Goal: Task Accomplishment & Management: Complete application form

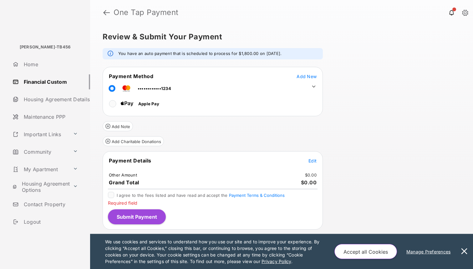
click at [386, 177] on div "Review & Submit Your Payment info : You have an auto payment that is scheduled …" at bounding box center [281, 147] width 383 height 244
click at [40, 67] on link "Home" at bounding box center [50, 64] width 80 height 15
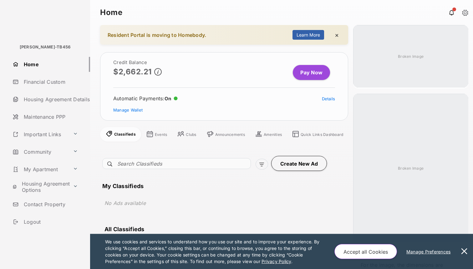
click at [40, 81] on link "Financial Custom" at bounding box center [50, 81] width 80 height 15
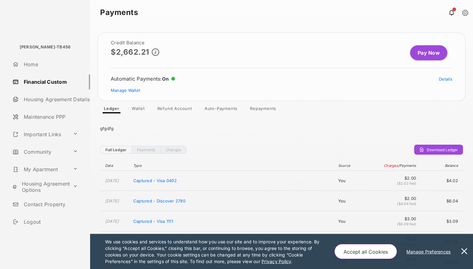
click at [10, 127] on link "Important Links" at bounding box center [40, 134] width 60 height 15
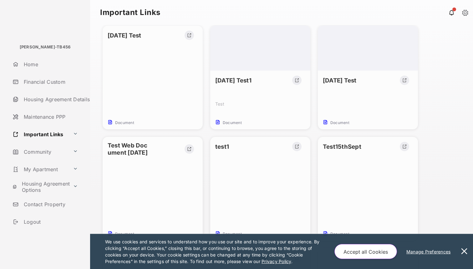
click at [10, 127] on link "Important Links" at bounding box center [40, 134] width 60 height 15
click at [40, 134] on link "Important Links" at bounding box center [40, 134] width 60 height 15
click at [74, 133] on button at bounding box center [75, 134] width 10 height 11
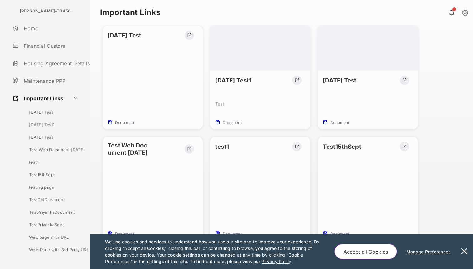
click at [38, 29] on link "Home" at bounding box center [50, 28] width 80 height 15
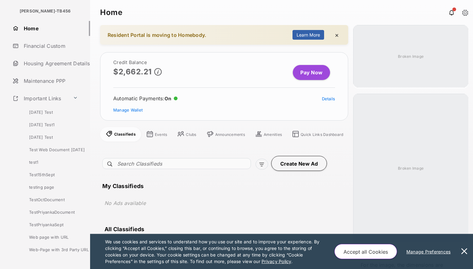
click at [308, 35] on button "Learn More" at bounding box center [308, 35] width 32 height 10
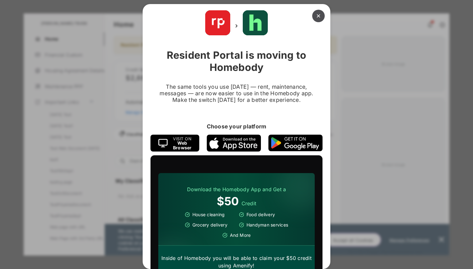
click at [316, 15] on button "×" at bounding box center [318, 16] width 13 height 13
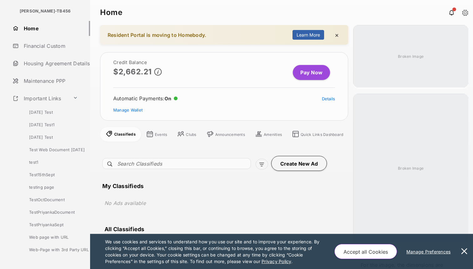
click at [265, 193] on div "My Classifieds No Ads available" at bounding box center [218, 198] width 233 height 31
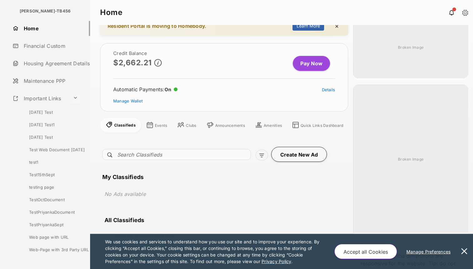
click at [72, 97] on button at bounding box center [75, 98] width 10 height 11
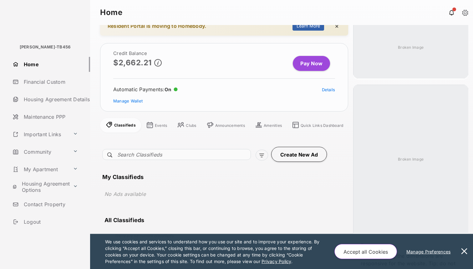
click at [48, 120] on link "Maintenance PPP" at bounding box center [50, 116] width 80 height 15
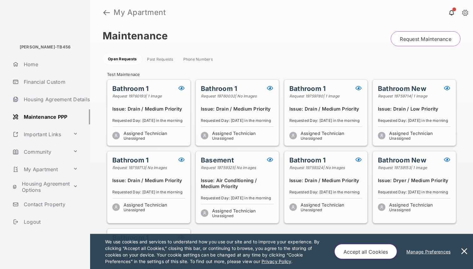
click at [440, 36] on link "Request Maintenance" at bounding box center [425, 38] width 70 height 15
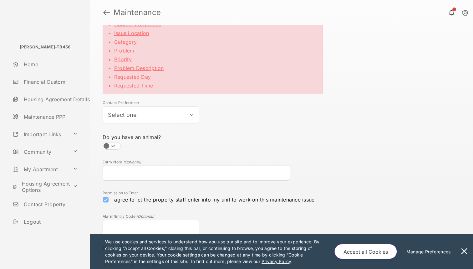
scroll to position [48, 0]
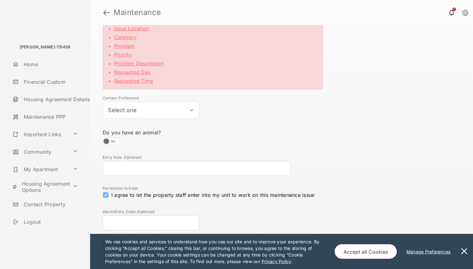
click at [186, 111] on button "Select one" at bounding box center [151, 110] width 97 height 17
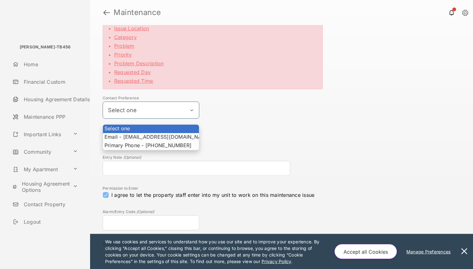
click at [186, 111] on button "Select one" at bounding box center [151, 110] width 97 height 17
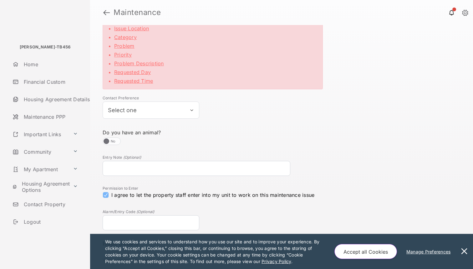
click at [220, 139] on div "Do you have an animal? No" at bounding box center [213, 137] width 228 height 26
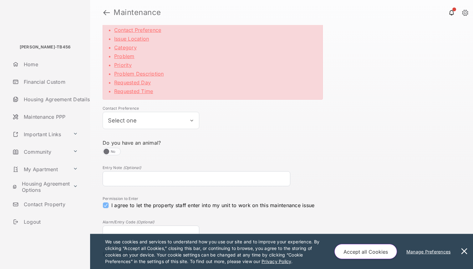
scroll to position [41, 0]
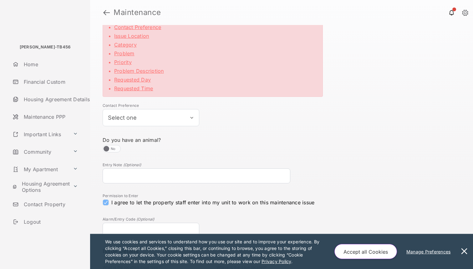
click at [191, 119] on button "Select one" at bounding box center [151, 117] width 97 height 17
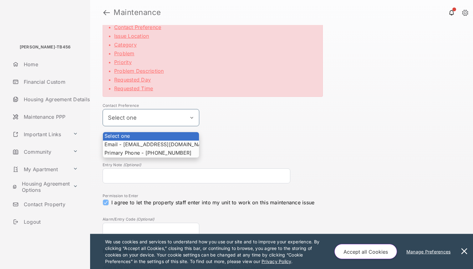
click at [191, 119] on button "Select one" at bounding box center [151, 117] width 97 height 17
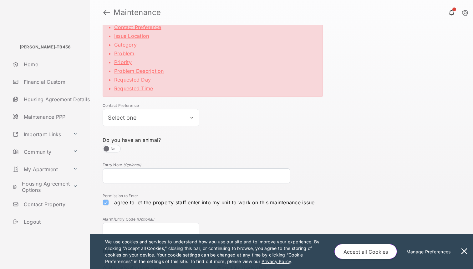
click at [243, 120] on div "Select one Select one Email - [EMAIL_ADDRESS][DOMAIN_NAME][DOMAIN_NAME] Primary…" at bounding box center [197, 117] width 188 height 17
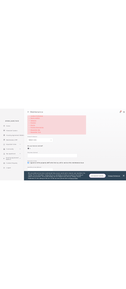
scroll to position [0, 0]
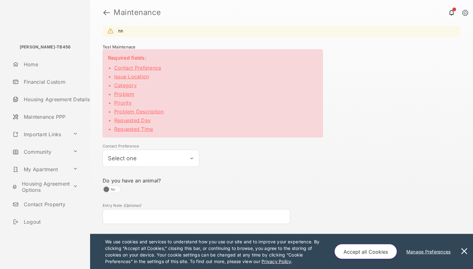
click at [101, 14] on header "Maintenance" at bounding box center [281, 12] width 383 height 25
click at [108, 14] on link at bounding box center [106, 12] width 7 height 15
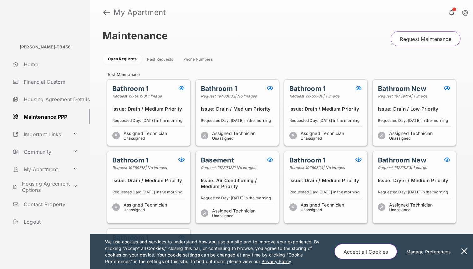
click at [29, 58] on link "Home" at bounding box center [50, 64] width 80 height 15
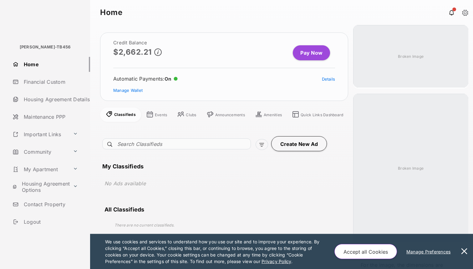
click at [413, 9] on h1 "Home" at bounding box center [281, 13] width 363 height 8
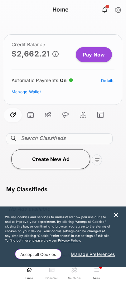
click at [114, 179] on div "My Classifieds No Ads available All Classifieds There are no current classified…" at bounding box center [62, 219] width 117 height 97
click at [115, 11] on link at bounding box center [118, 10] width 6 height 7
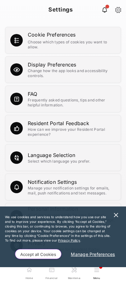
click at [99, 14] on link at bounding box center [104, 9] width 13 height 13
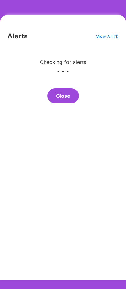
click at [64, 98] on button "Close" at bounding box center [64, 95] width 32 height 15
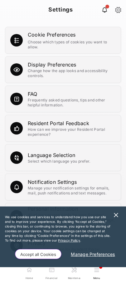
click at [28, 269] on span "Home" at bounding box center [30, 277] width 8 height 7
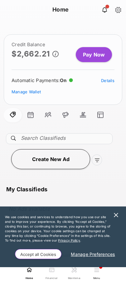
click at [62, 8] on strong "Home" at bounding box center [60, 10] width 121 height 6
click at [53, 256] on button "Accept all Cookies" at bounding box center [38, 254] width 47 height 10
